Goal: Transaction & Acquisition: Purchase product/service

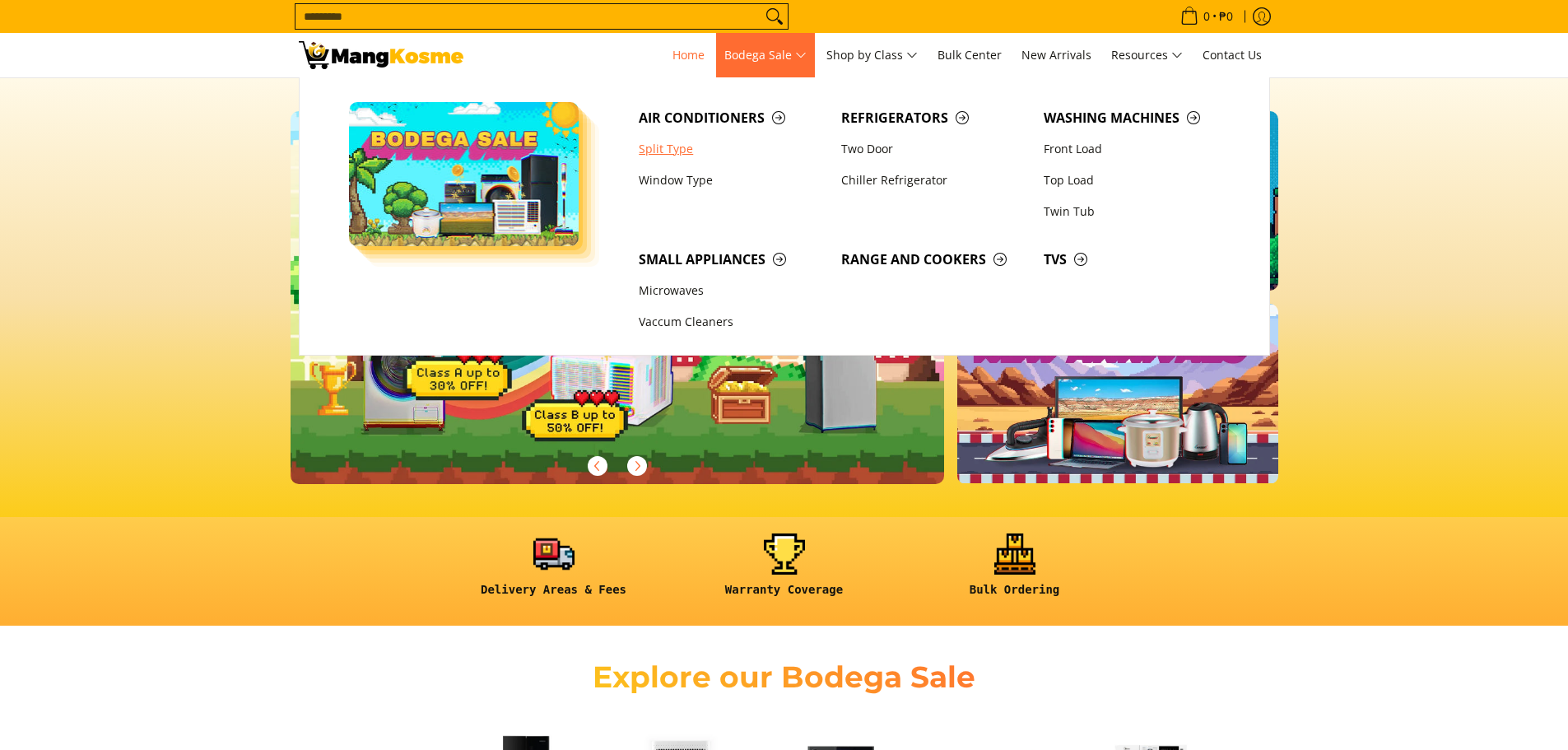
click at [680, 141] on link "Split Type" at bounding box center [731, 149] width 202 height 31
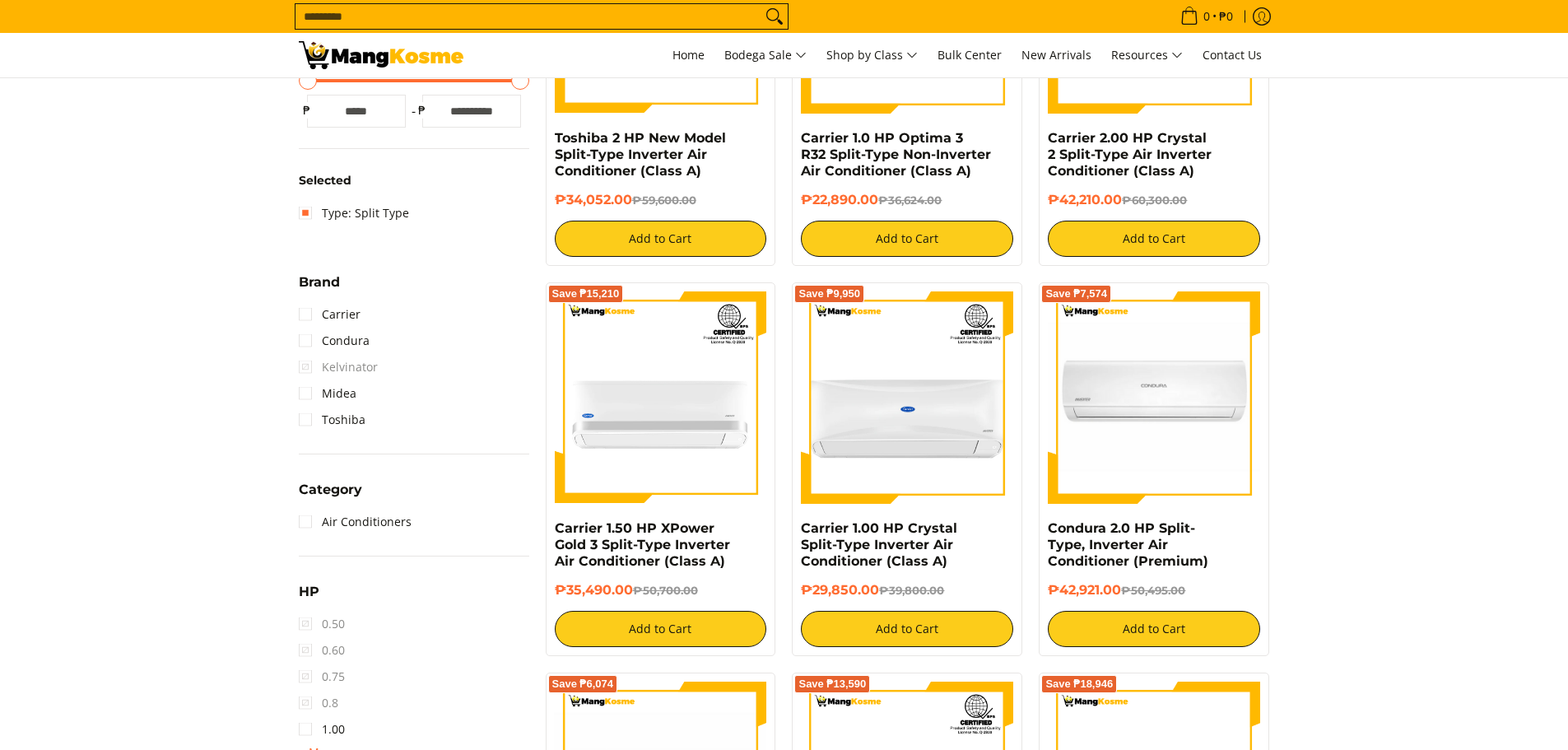
scroll to position [494, 0]
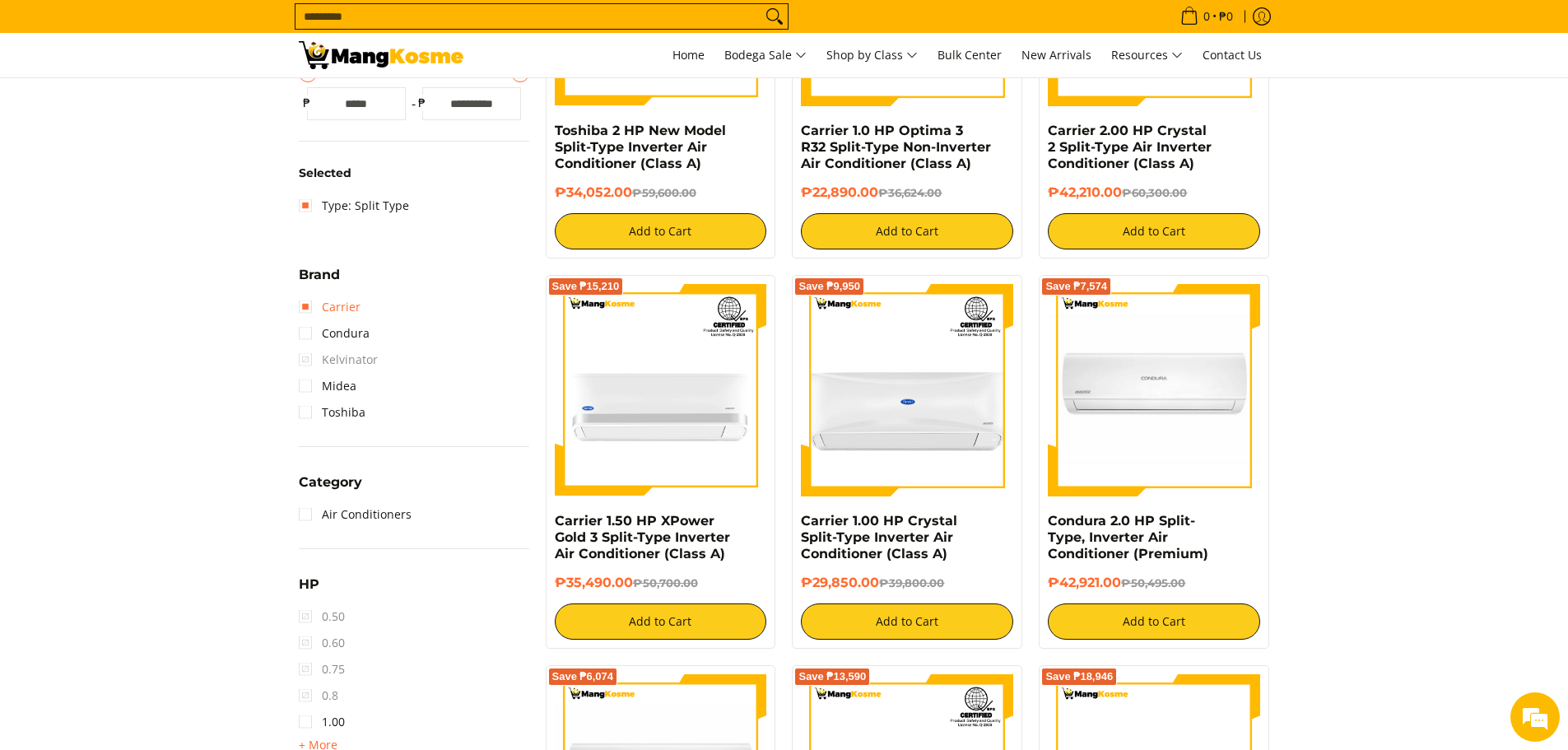
click at [309, 306] on link "Carrier" at bounding box center [329, 307] width 62 height 27
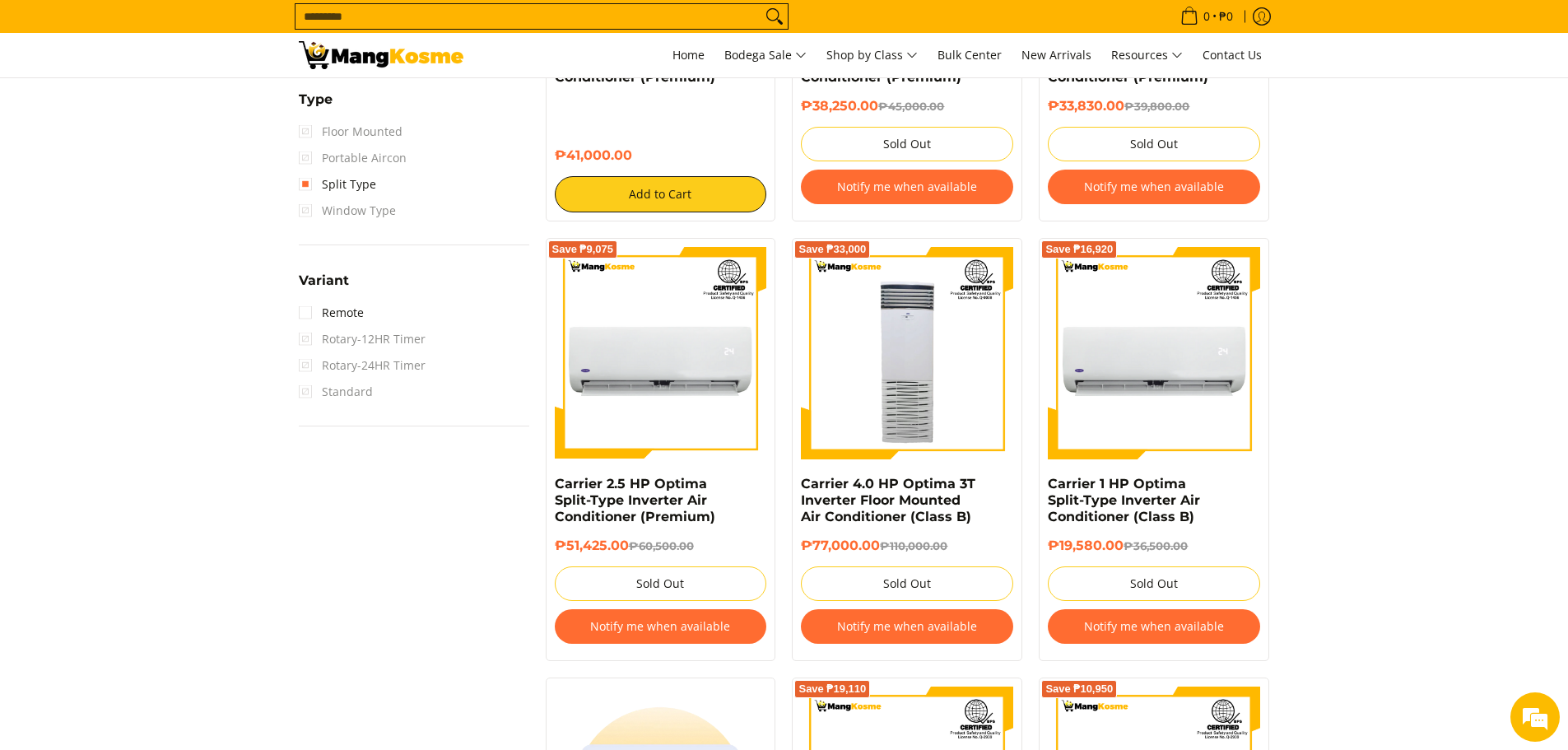
scroll to position [1399, 0]
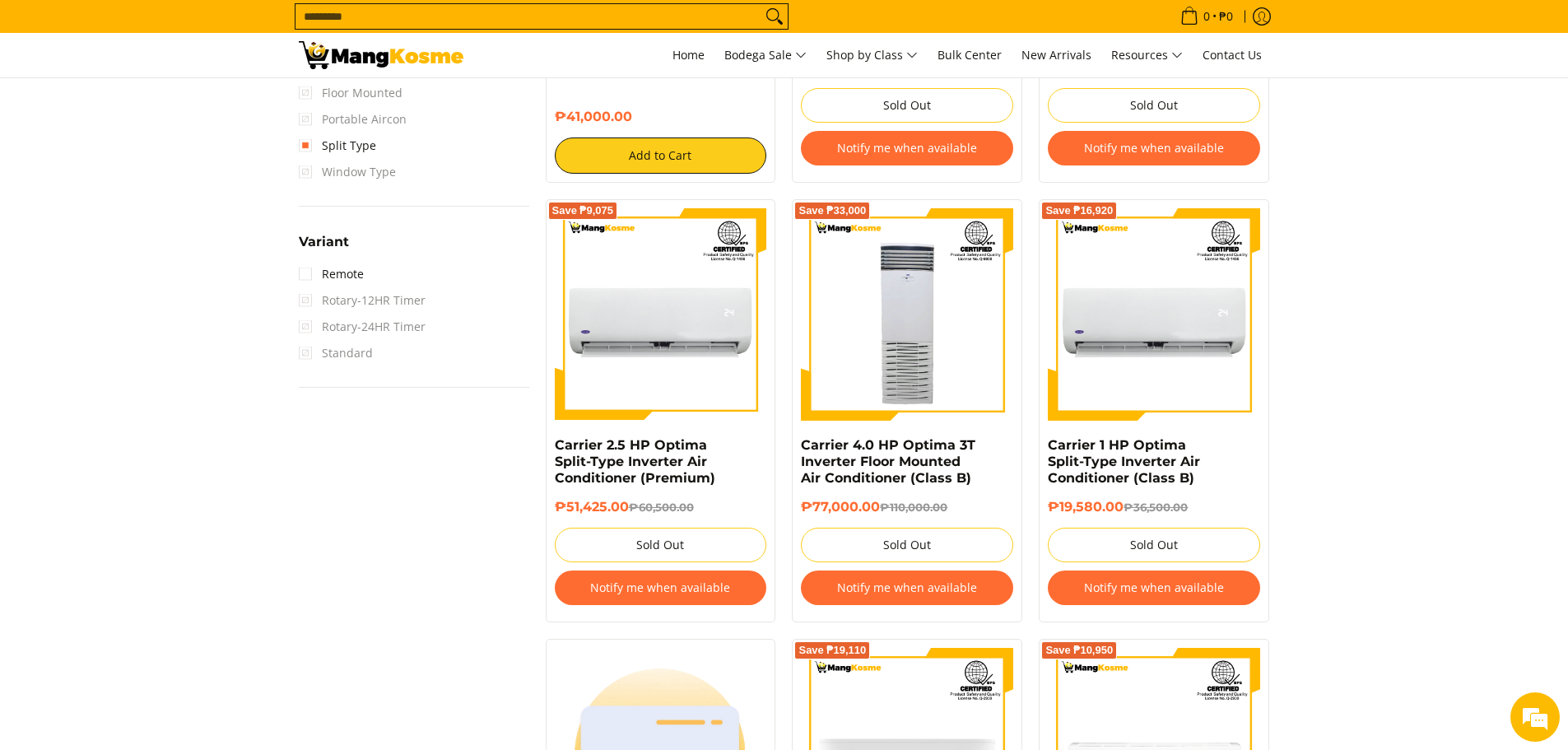
drag, startPoint x: 1443, startPoint y: 239, endPoint x: 1442, endPoint y: 168, distance: 71.0
click at [1444, 236] on section "**********" at bounding box center [784, 684] width 1568 height 3578
